Goal: Task Accomplishment & Management: Manage account settings

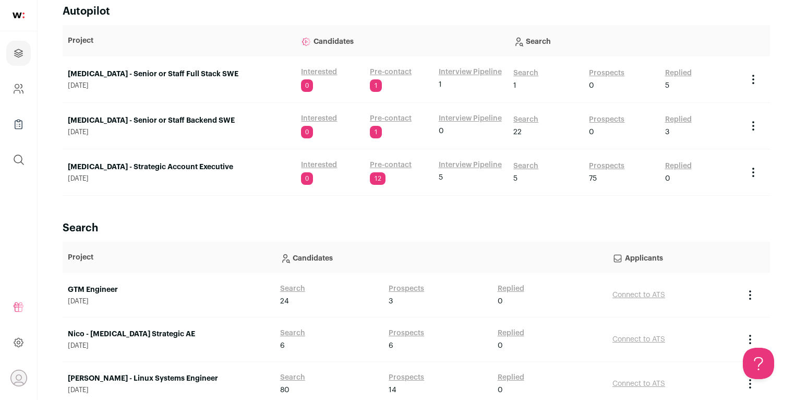
scroll to position [102, 0]
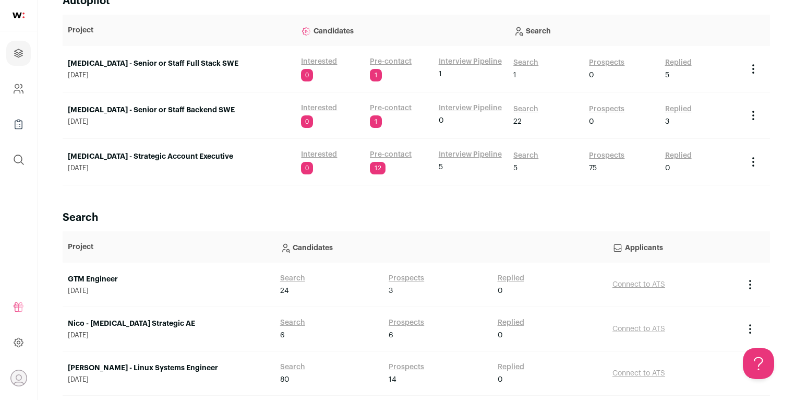
click at [202, 155] on link "[MEDICAL_DATA] - Strategic Account Executive" at bounding box center [179, 156] width 223 height 10
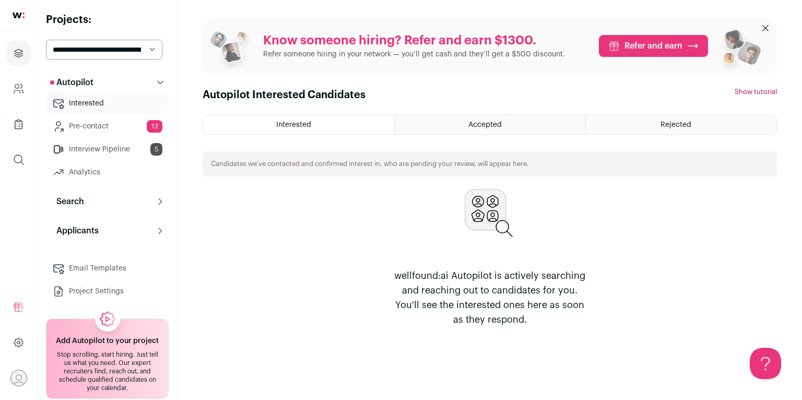
click at [118, 147] on link "Interview Pipeline 5" at bounding box center [107, 149] width 123 height 21
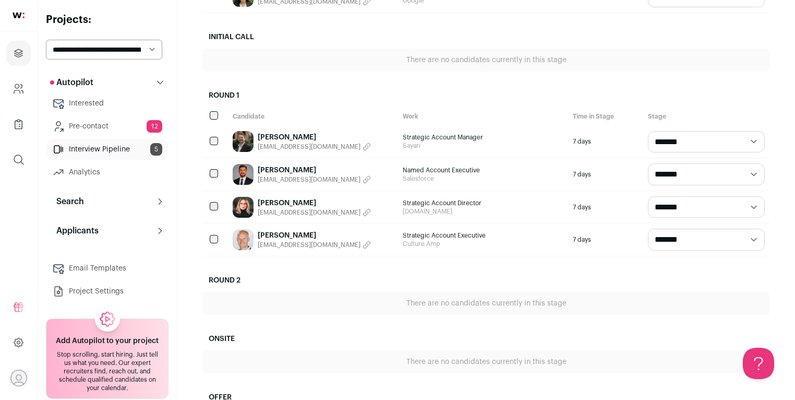
scroll to position [185, 0]
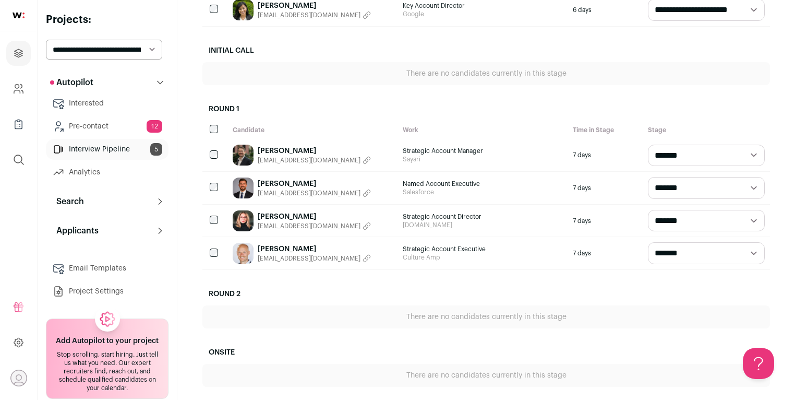
click at [292, 216] on link "[PERSON_NAME]" at bounding box center [314, 216] width 113 height 10
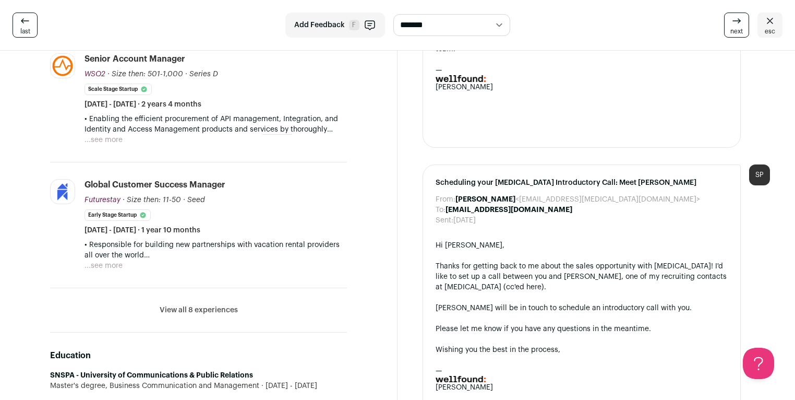
scroll to position [400, 0]
click at [184, 309] on button "View all 8 experiences" at bounding box center [199, 309] width 78 height 10
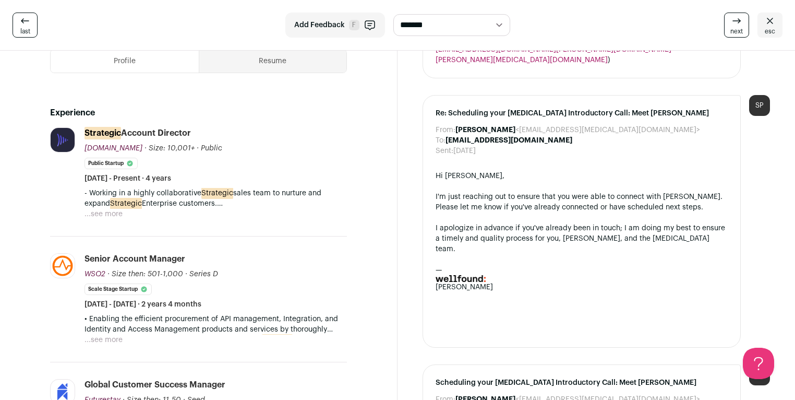
scroll to position [262, 0]
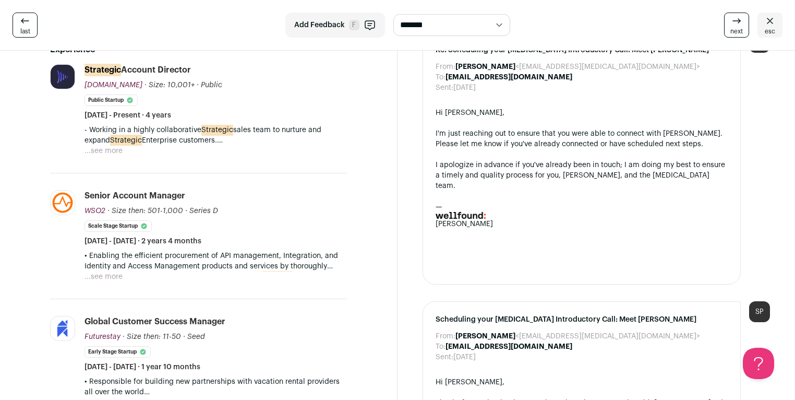
click at [99, 156] on li "[DOMAIN_NAME] [DOMAIN_NAME] Add to company list Public / Private Private Valuat…" at bounding box center [198, 118] width 297 height 109
click at [109, 149] on button "...see more" at bounding box center [104, 151] width 38 height 10
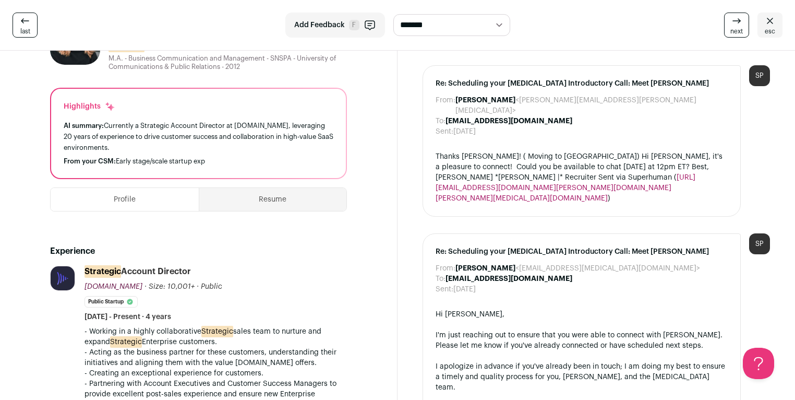
scroll to position [0, 0]
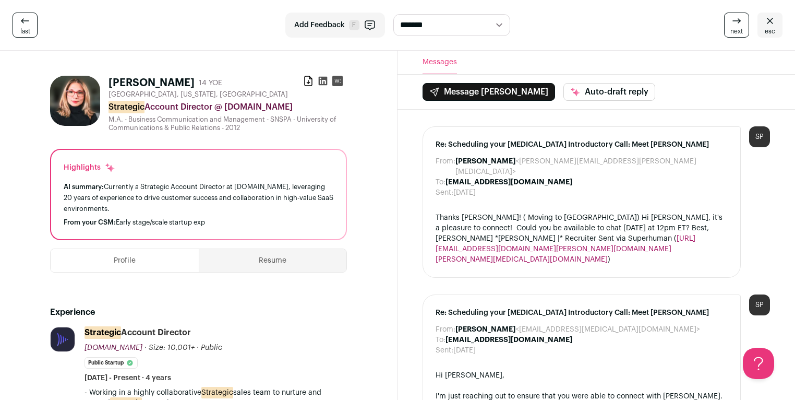
click at [774, 29] on span "esc" at bounding box center [770, 31] width 10 height 8
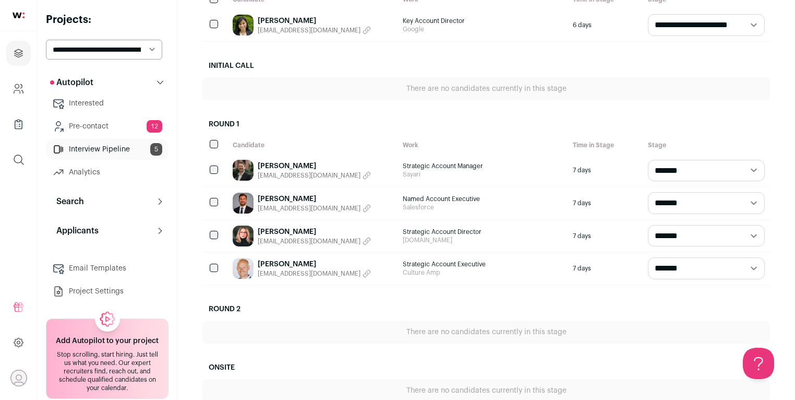
scroll to position [228, 0]
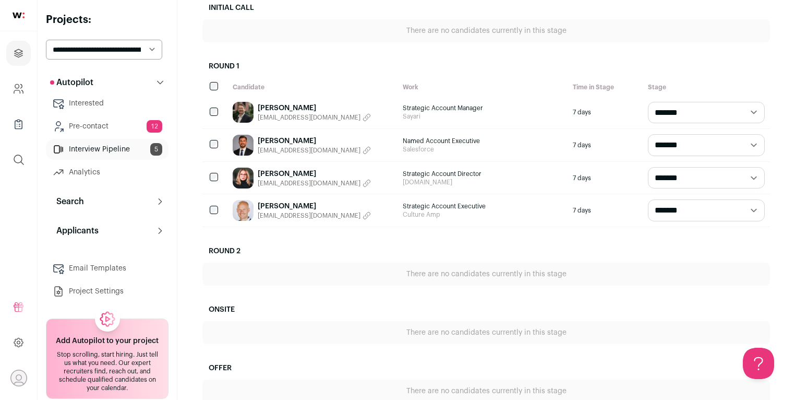
click at [280, 201] on link "[PERSON_NAME]" at bounding box center [314, 206] width 113 height 10
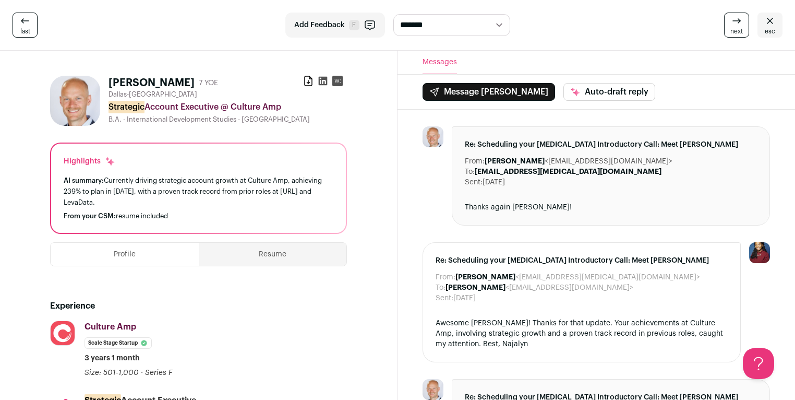
click at [291, 249] on button "Resume" at bounding box center [273, 254] width 148 height 23
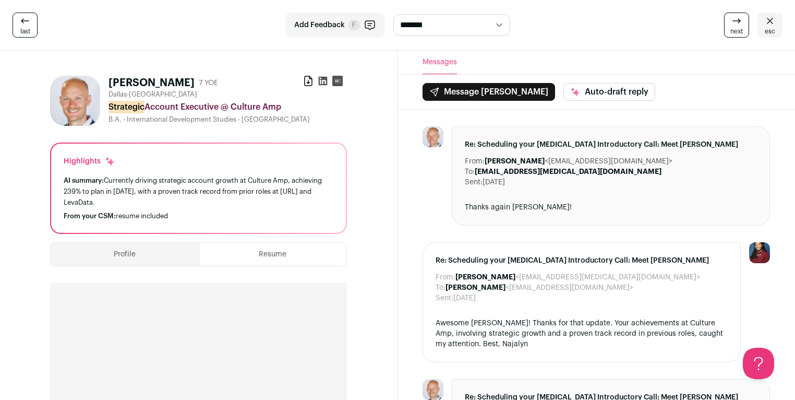
click at [143, 258] on button "Profile" at bounding box center [125, 254] width 148 height 23
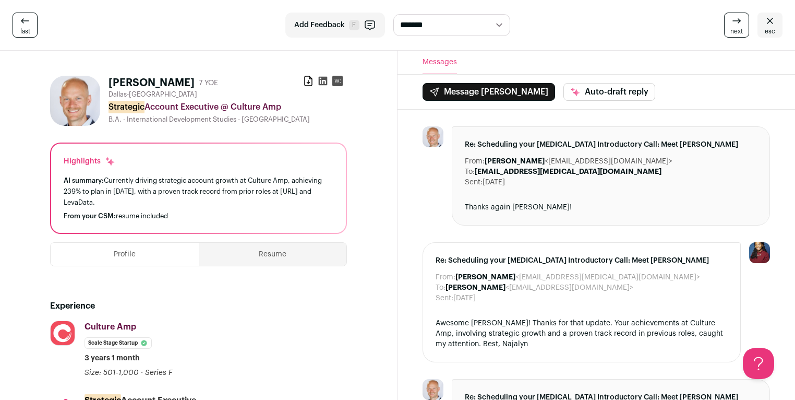
click at [774, 29] on span "esc" at bounding box center [770, 31] width 10 height 8
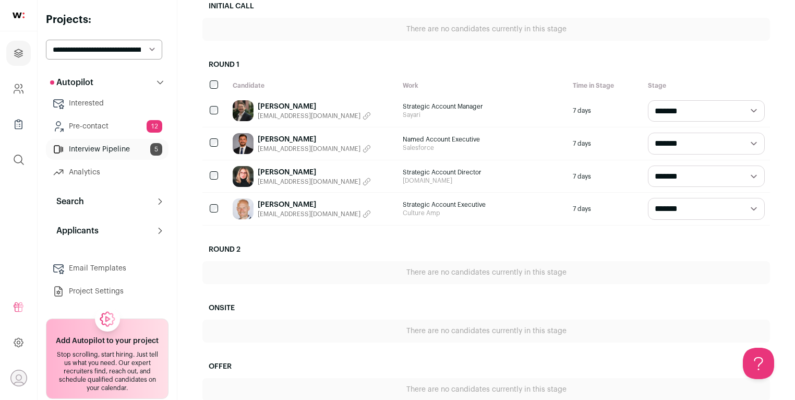
scroll to position [62, 0]
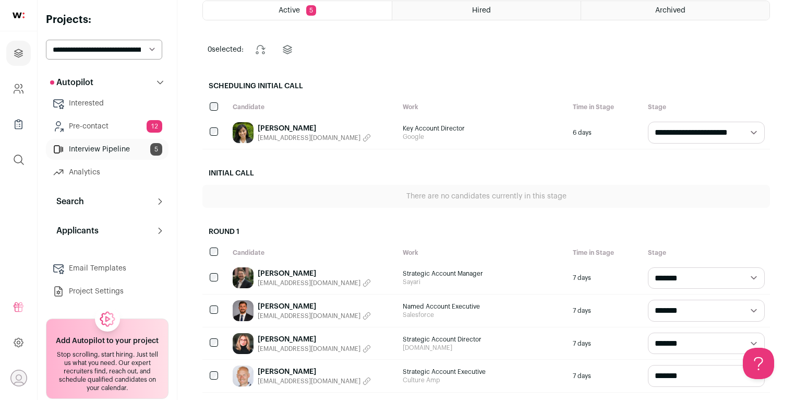
click at [293, 128] on link "[PERSON_NAME]" at bounding box center [314, 128] width 113 height 10
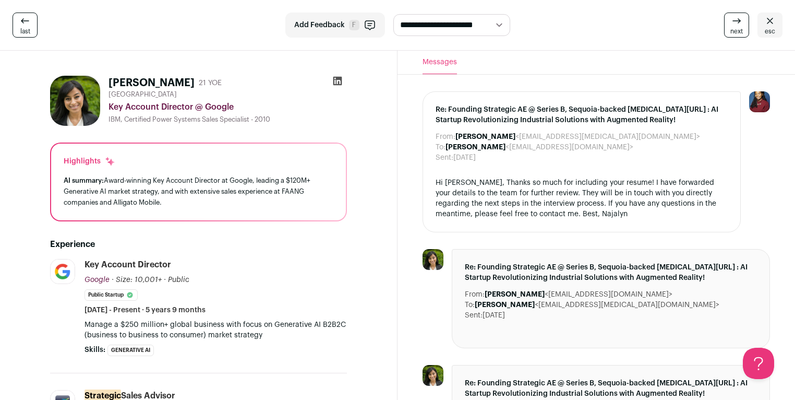
click at [771, 21] on icon at bounding box center [770, 21] width 6 height 6
